Goal: Transaction & Acquisition: Purchase product/service

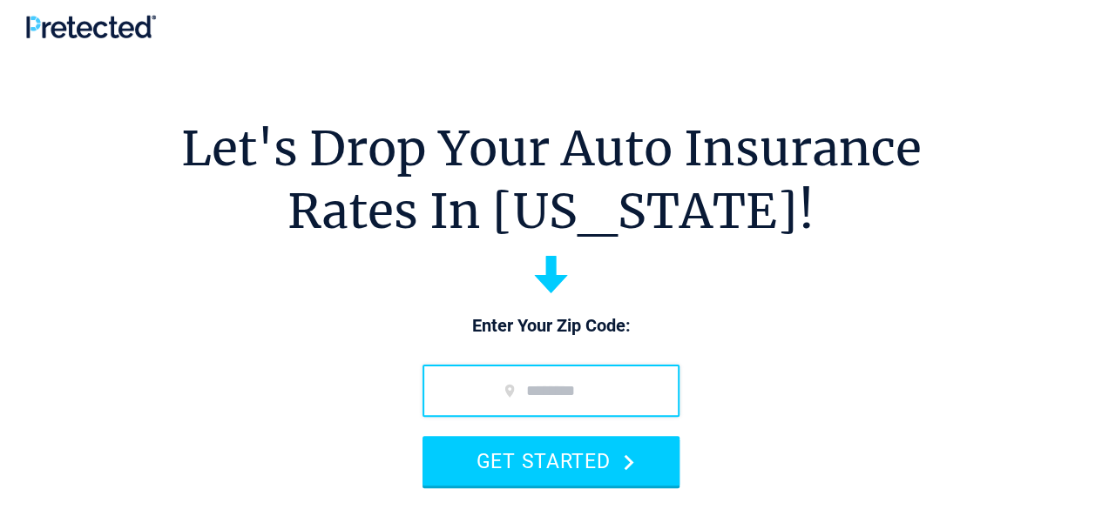
click at [567, 394] on input "zip code" at bounding box center [550, 391] width 257 height 52
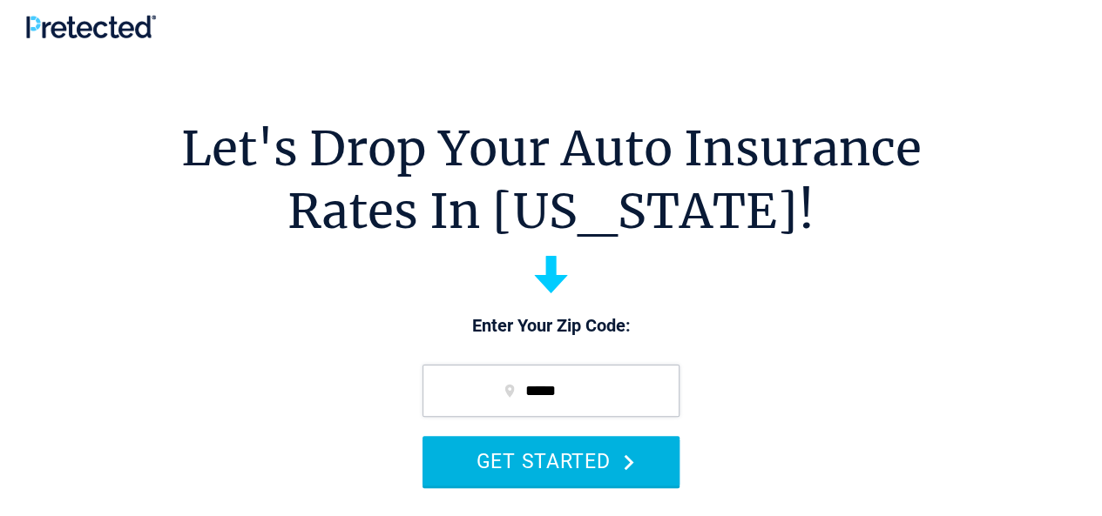
type input "*****"
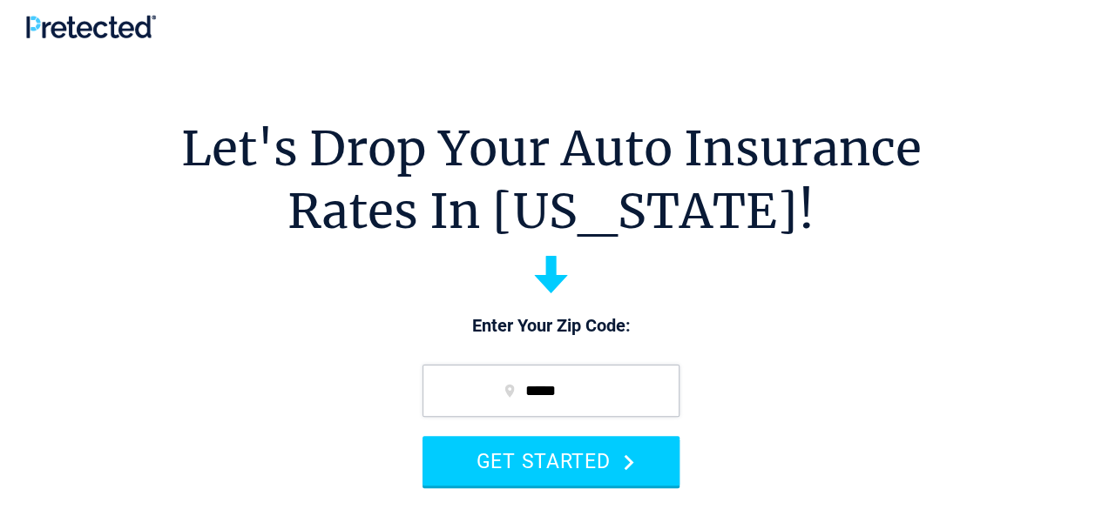
drag, startPoint x: 526, startPoint y: 465, endPoint x: 289, endPoint y: 377, distance: 252.7
click at [289, 377] on section "Let's Drop Your Auto Insurance Rates In [US_STATE]! Enter Your Zip Code: ***** …" at bounding box center [551, 444] width 1102 height 784
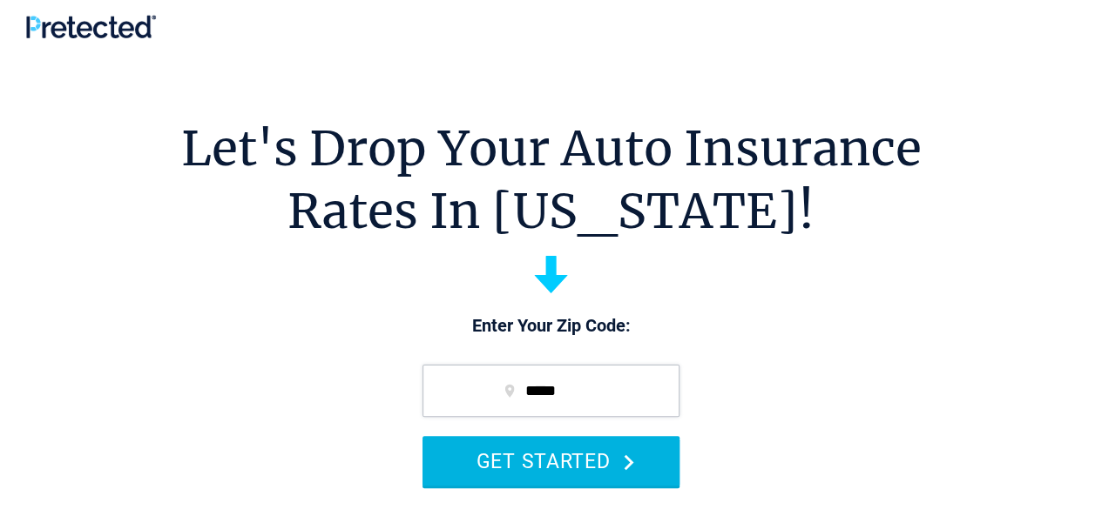
click at [530, 455] on button "GET STARTED" at bounding box center [550, 461] width 257 height 50
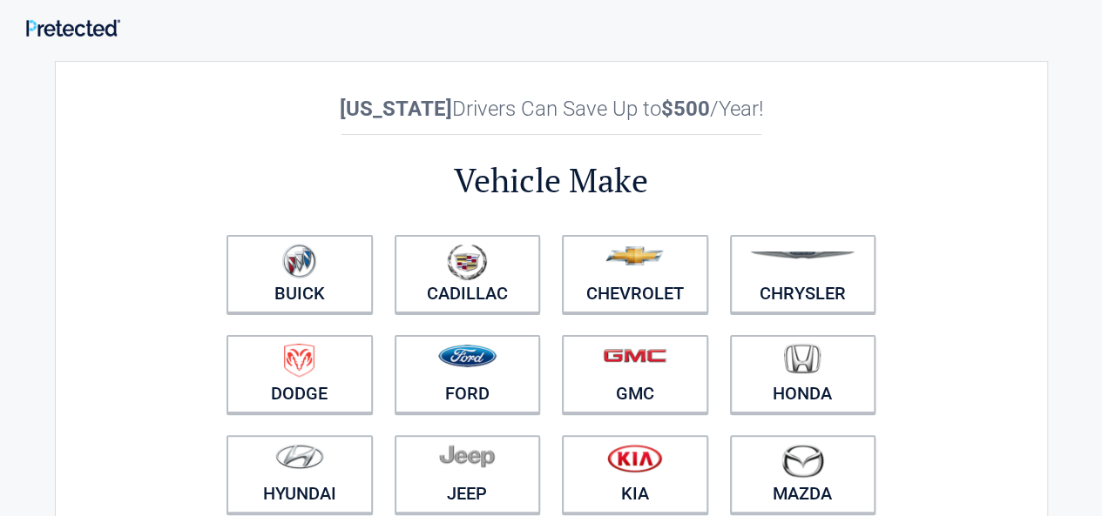
click at [145, 321] on div "**********" at bounding box center [551, 387] width 993 height 652
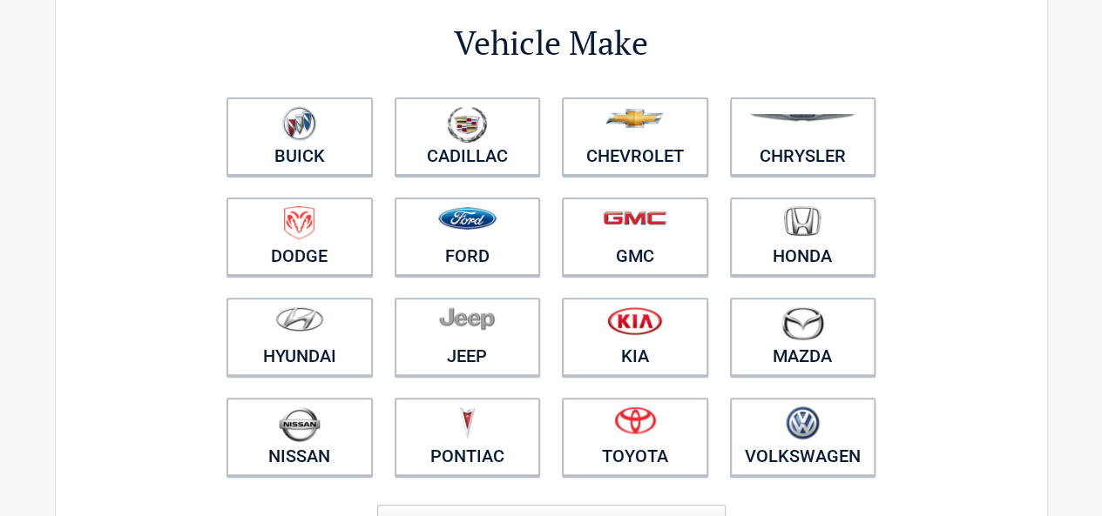
scroll to position [139, 0]
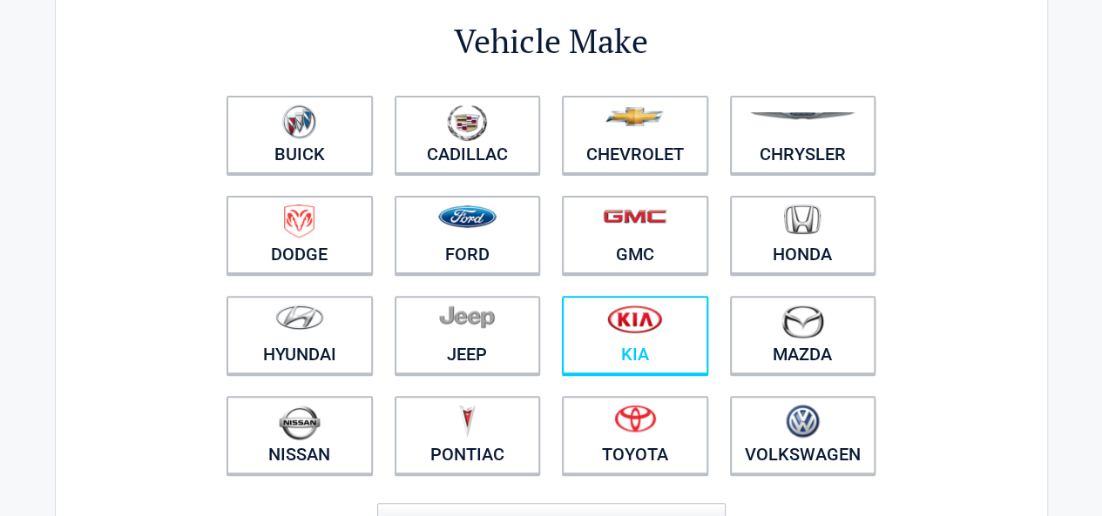
click at [629, 340] on figure at bounding box center [634, 324] width 125 height 39
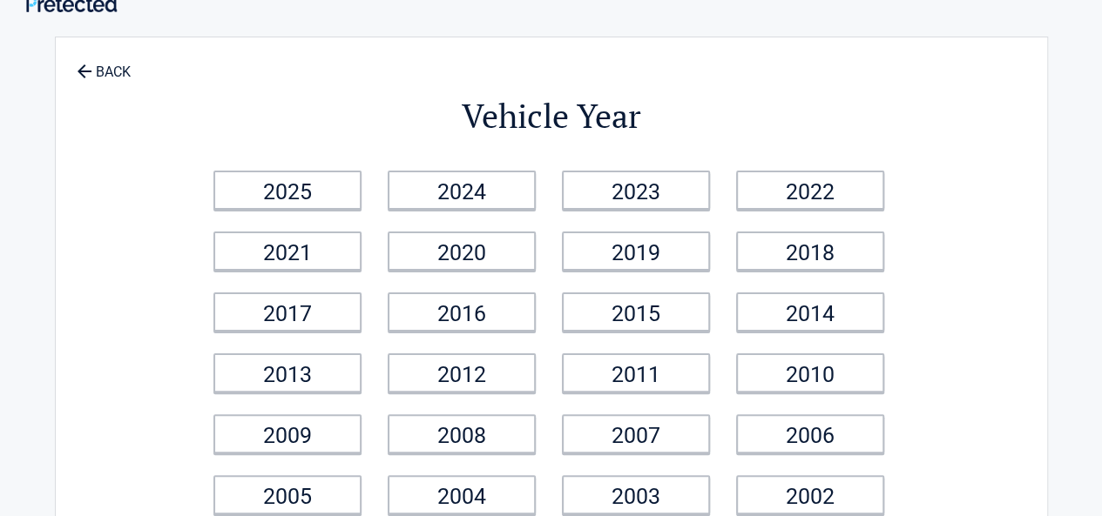
scroll to position [0, 0]
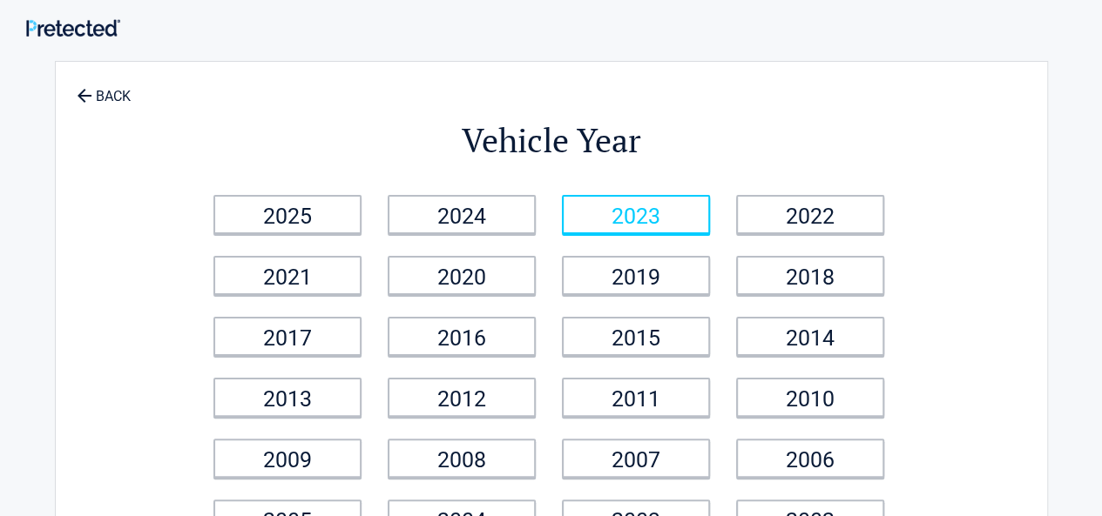
click at [636, 213] on link "2023" at bounding box center [636, 214] width 148 height 39
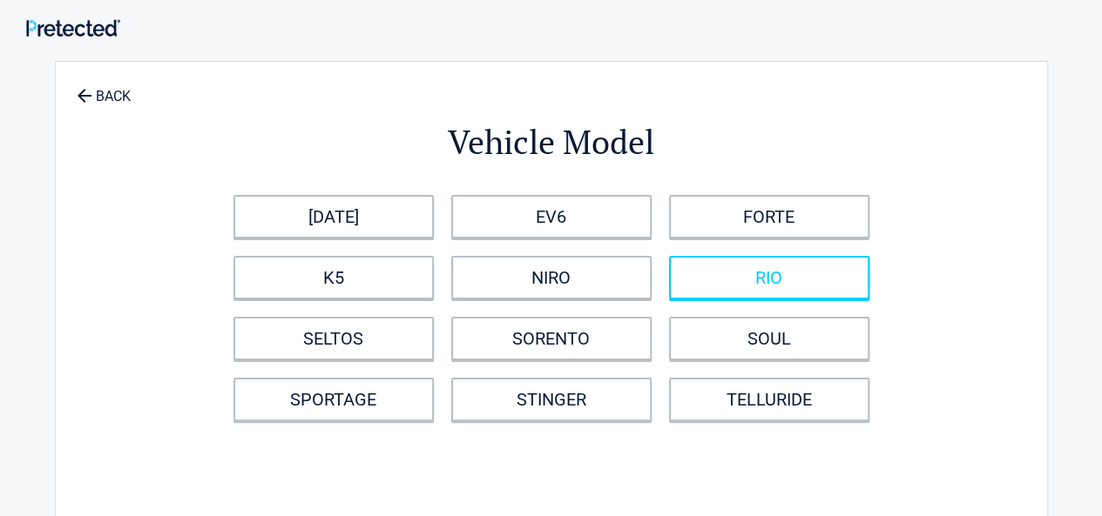
click at [785, 280] on link "RIO" at bounding box center [769, 278] width 200 height 44
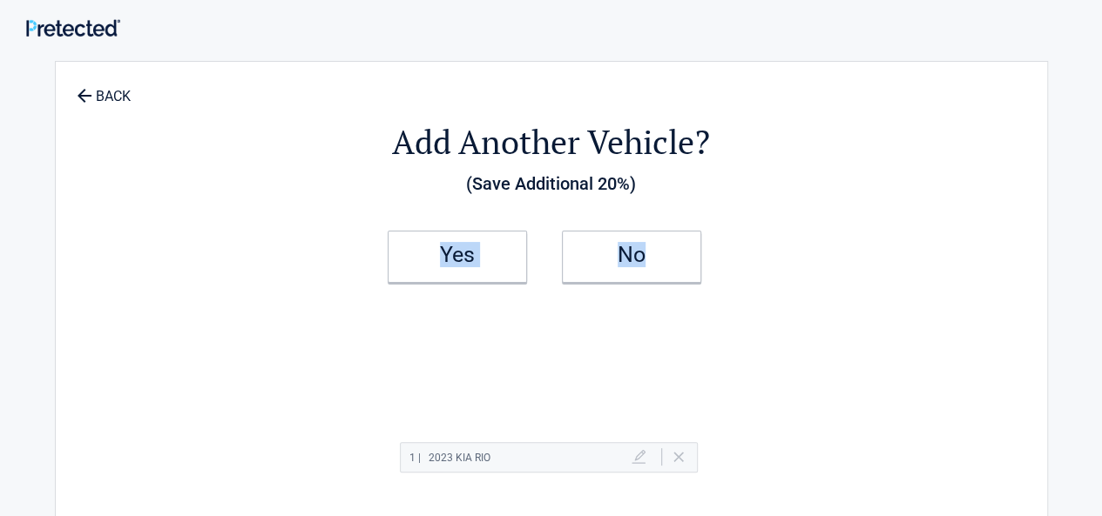
drag, startPoint x: 646, startPoint y: 255, endPoint x: 140, endPoint y: 225, distance: 506.9
click at [140, 225] on div "**********" at bounding box center [551, 374] width 993 height 626
click at [630, 250] on h2 "No" at bounding box center [631, 255] width 103 height 12
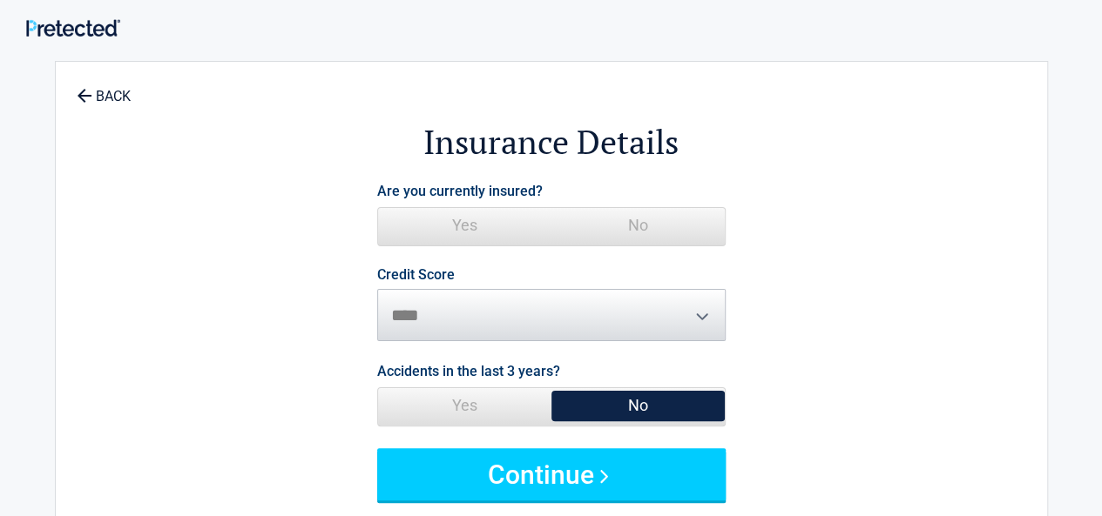
click at [625, 405] on span "No" at bounding box center [637, 405] width 173 height 35
drag, startPoint x: 531, startPoint y: 474, endPoint x: 177, endPoint y: 353, distance: 374.5
click at [177, 353] on form "**********" at bounding box center [551, 340] width 799 height 323
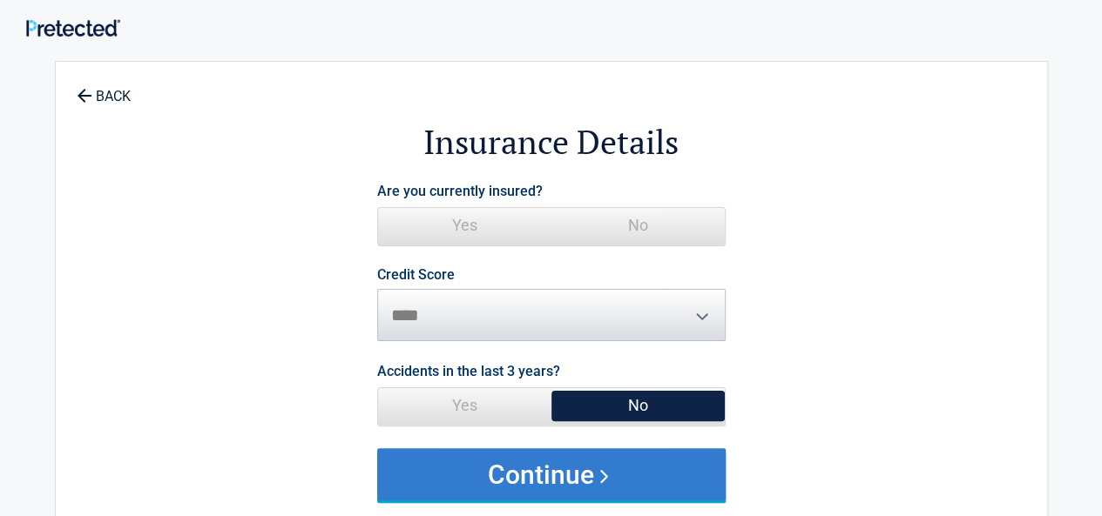
click at [531, 469] on button "Continue" at bounding box center [551, 474] width 348 height 52
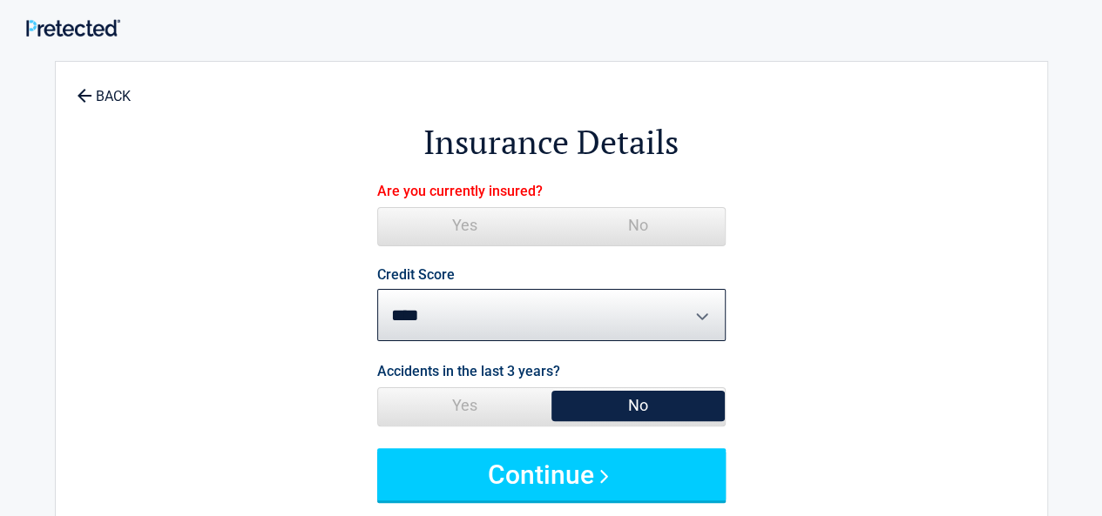
click at [460, 222] on span "Yes" at bounding box center [464, 225] width 173 height 35
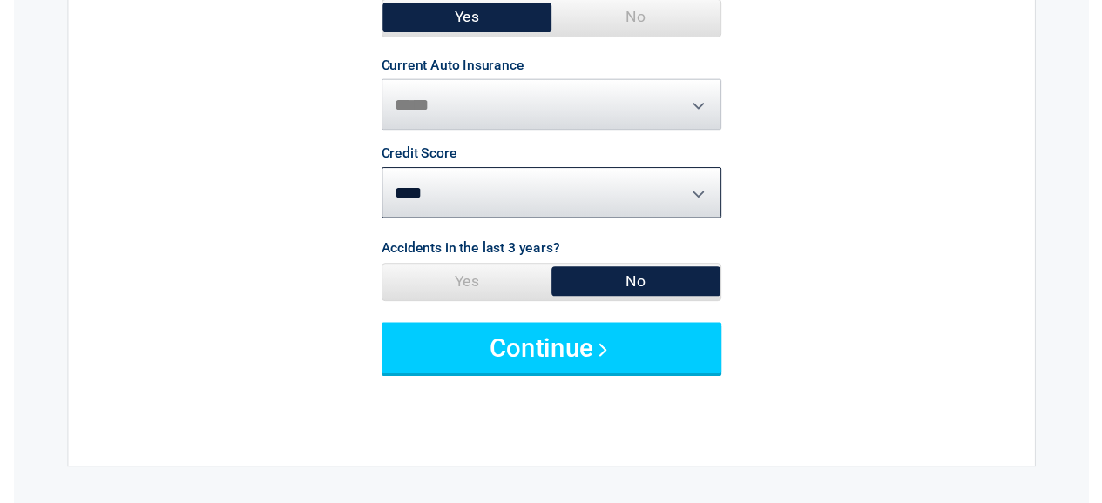
scroll to position [209, 0]
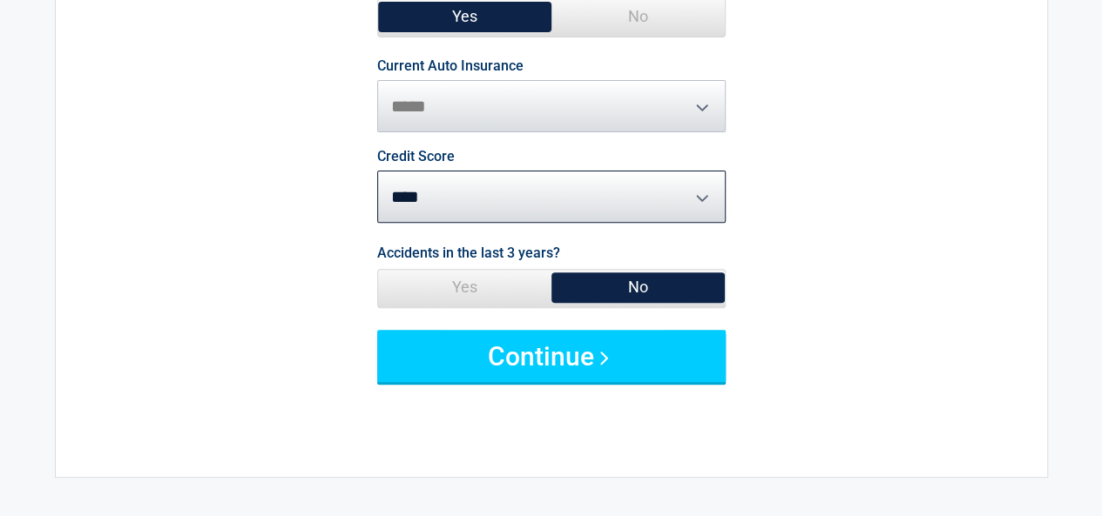
click at [636, 288] on span "No" at bounding box center [637, 287] width 173 height 35
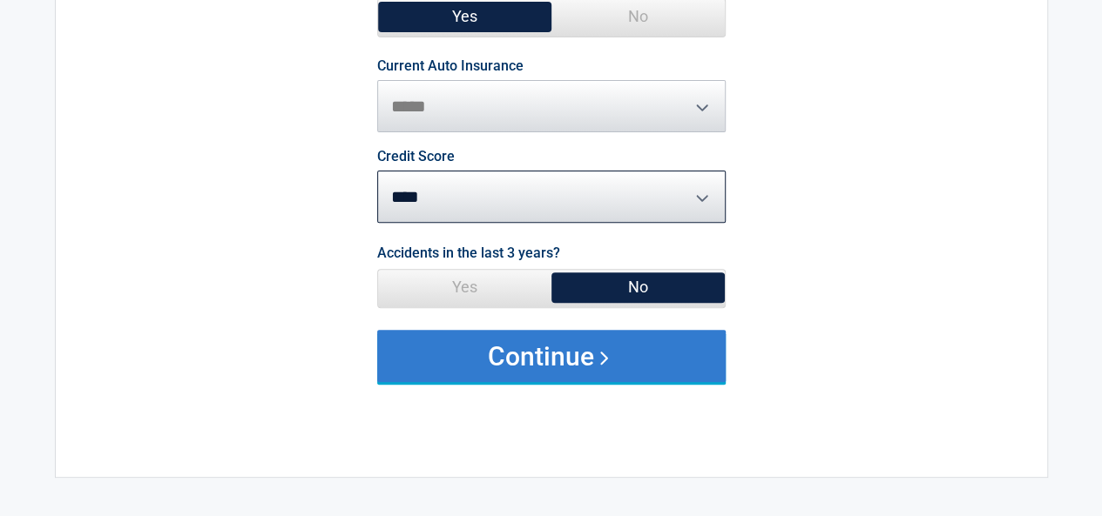
click at [503, 360] on button "Continue" at bounding box center [551, 356] width 348 height 52
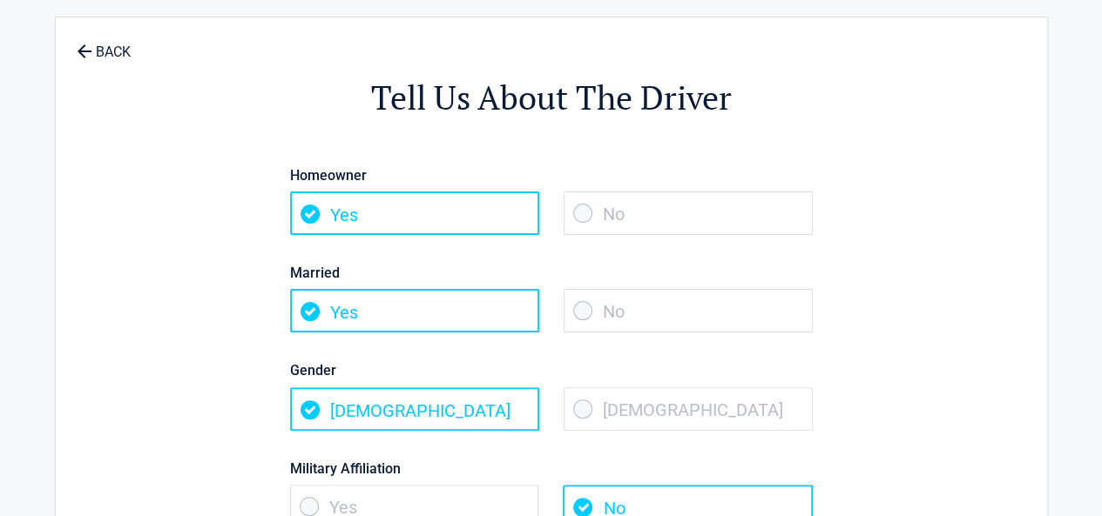
scroll to position [0, 0]
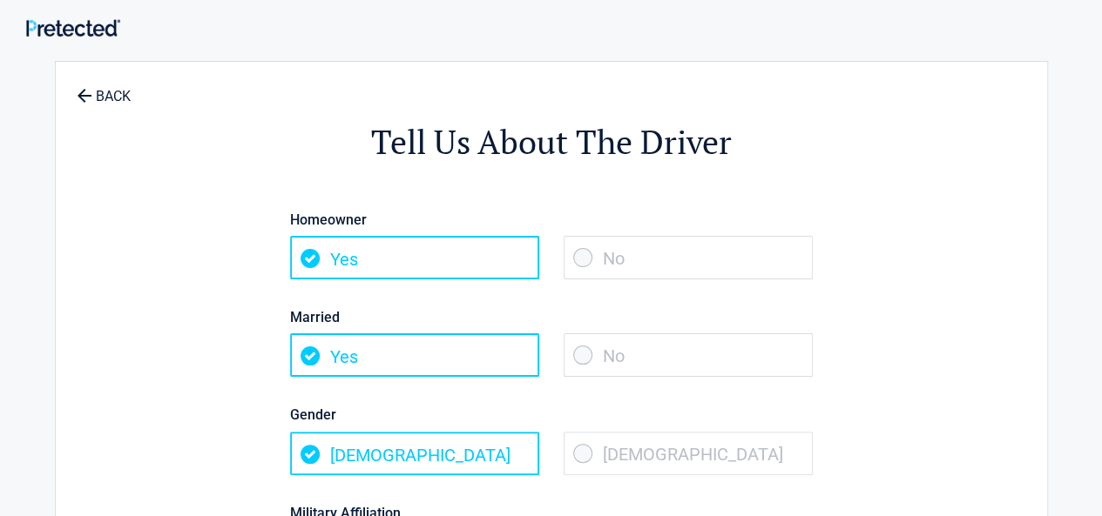
click at [917, 224] on div "Tell Us About The Driver Homeowner Yes No Married Yes No Gender Male Female Mil…" at bounding box center [551, 374] width 799 height 590
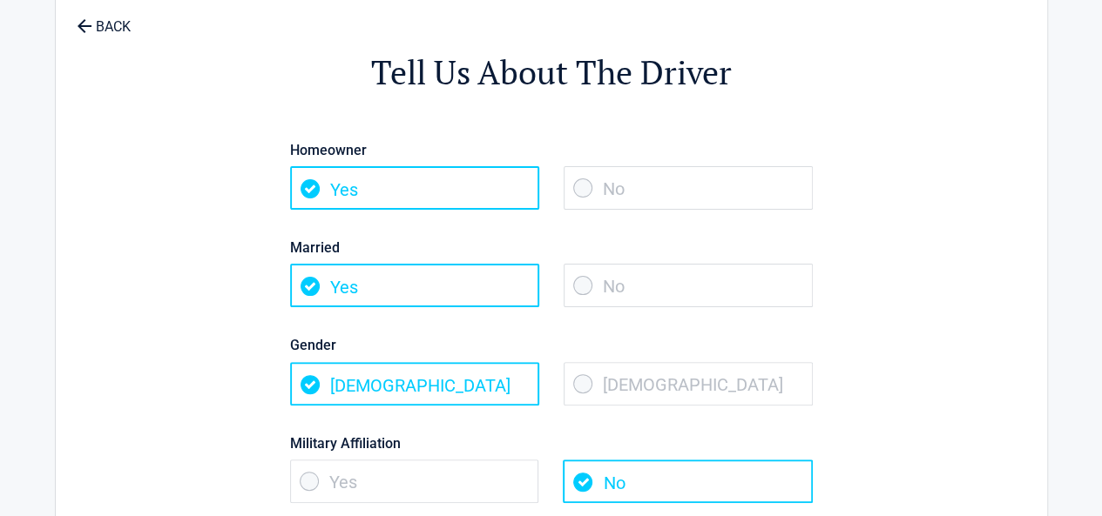
scroll to position [104, 0]
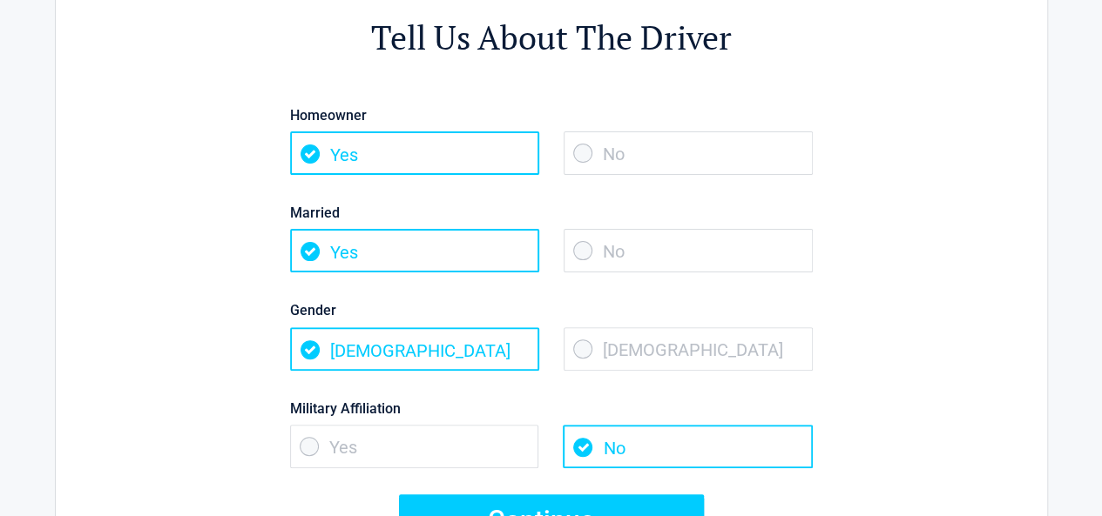
click at [576, 151] on span "No" at bounding box center [687, 153] width 249 height 44
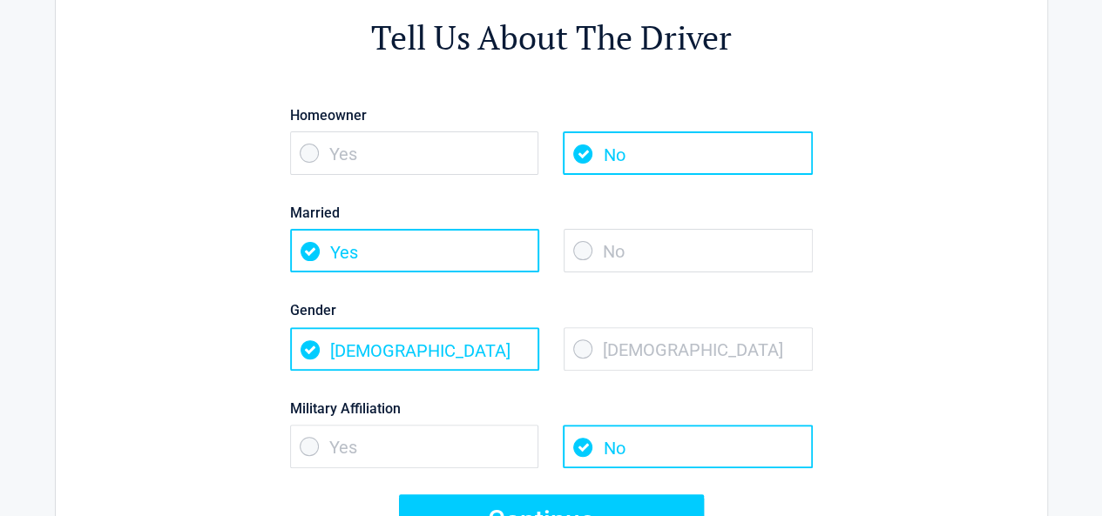
click at [586, 352] on span "Female" at bounding box center [687, 349] width 249 height 44
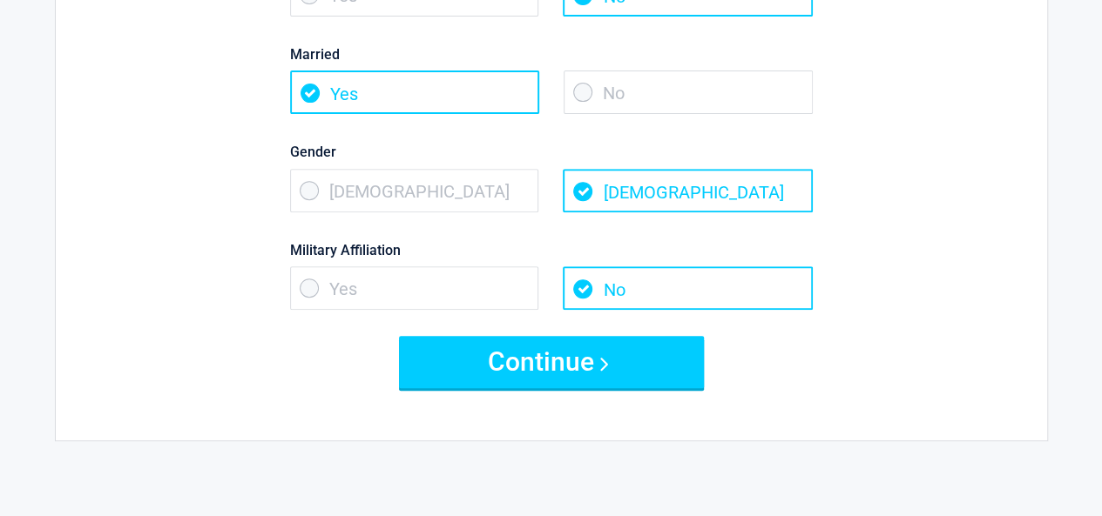
scroll to position [279, 0]
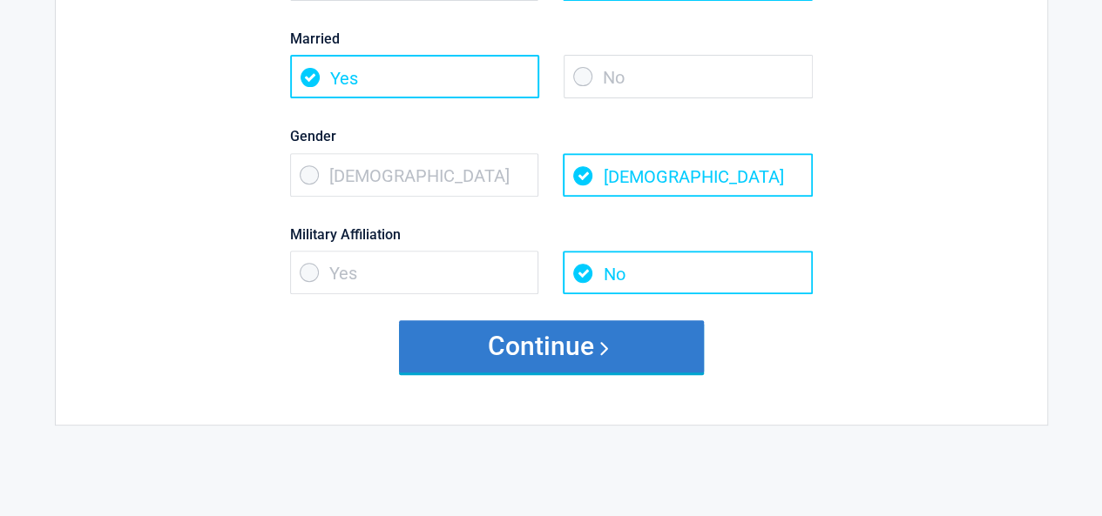
click at [483, 345] on button "Continue" at bounding box center [551, 346] width 305 height 52
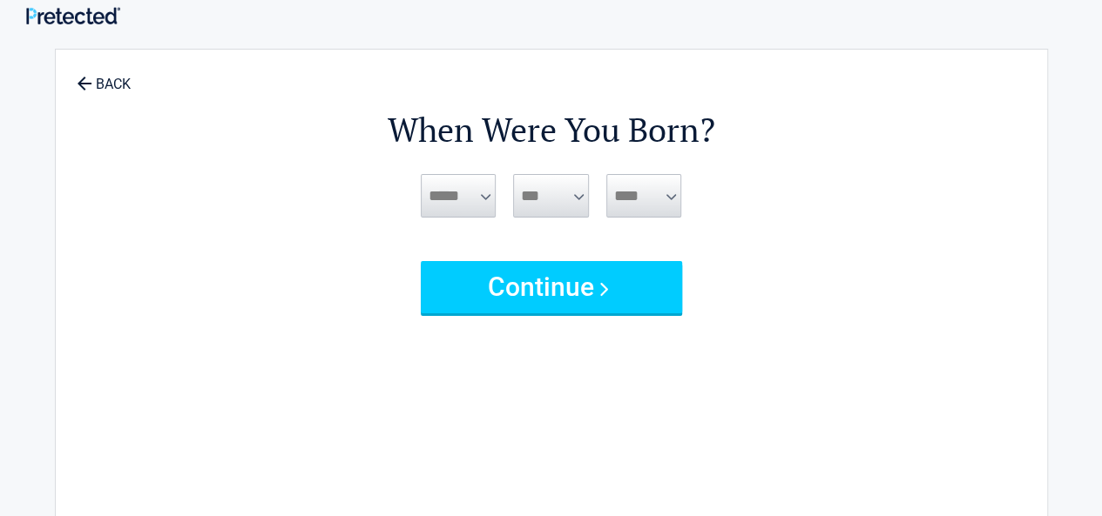
scroll to position [0, 0]
